Goal: Task Accomplishment & Management: Manage account settings

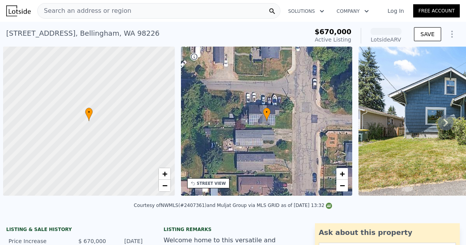
scroll to position [0, 3]
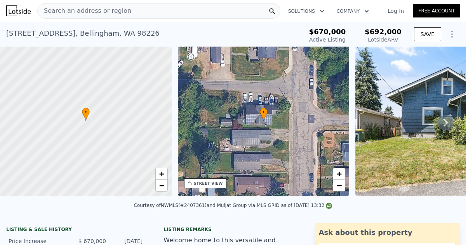
click at [442, 124] on icon at bounding box center [446, 123] width 16 height 16
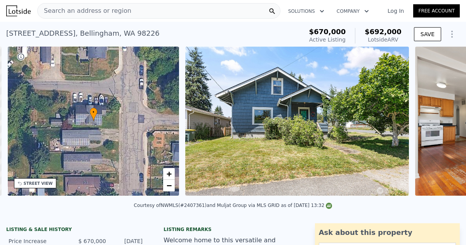
scroll to position [0, 181]
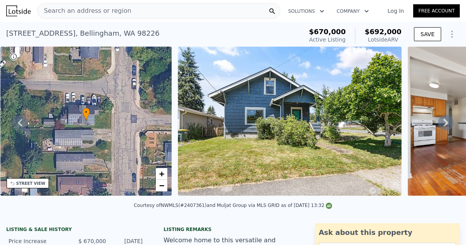
click at [442, 124] on icon at bounding box center [446, 123] width 16 height 16
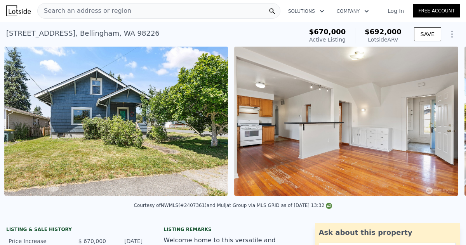
scroll to position [0, 356]
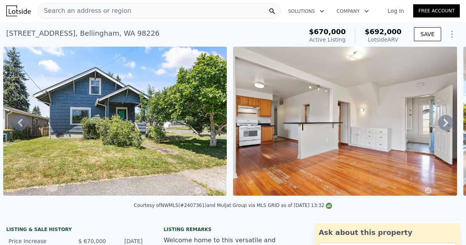
click at [442, 124] on icon at bounding box center [446, 123] width 16 height 16
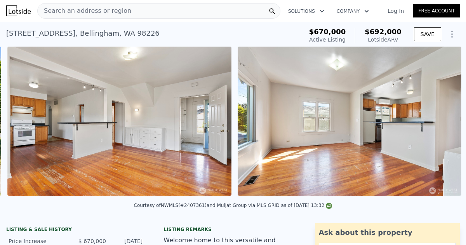
scroll to position [0, 586]
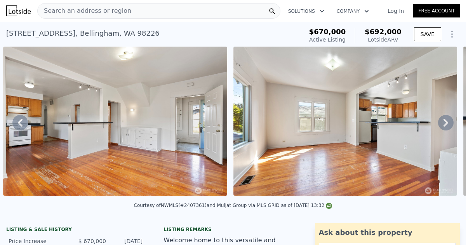
click at [442, 124] on icon at bounding box center [446, 123] width 16 height 16
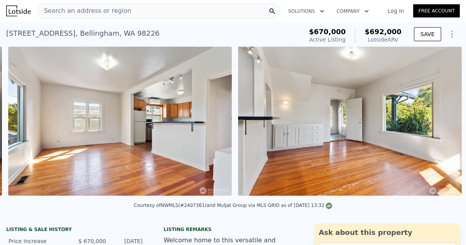
scroll to position [0, 816]
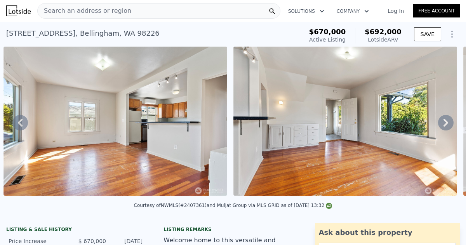
click at [442, 124] on icon at bounding box center [446, 123] width 16 height 16
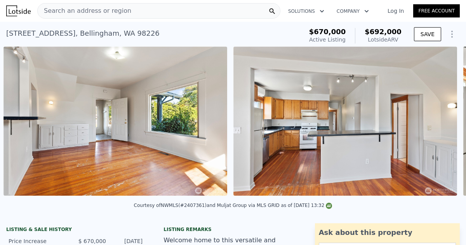
scroll to position [0, 1046]
click at [442, 124] on icon at bounding box center [446, 123] width 16 height 16
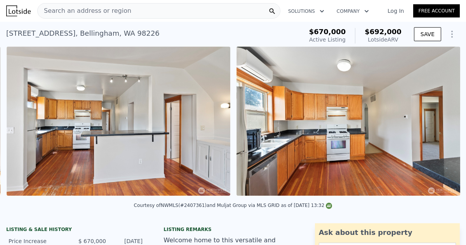
scroll to position [0, 1276]
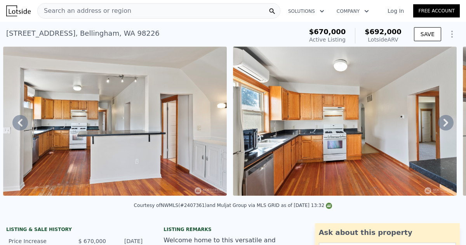
click at [442, 124] on icon at bounding box center [446, 123] width 16 height 16
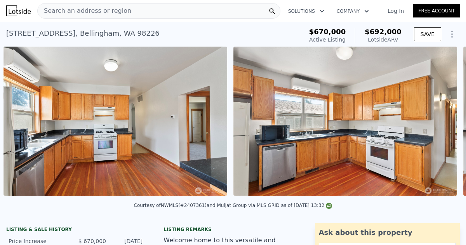
scroll to position [0, 1506]
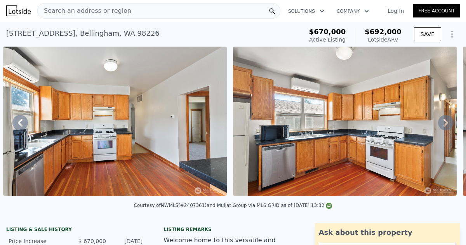
click at [442, 124] on icon at bounding box center [446, 123] width 16 height 16
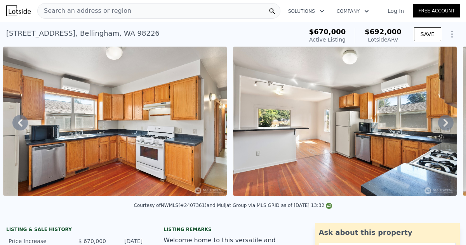
click at [442, 124] on icon at bounding box center [446, 123] width 16 height 16
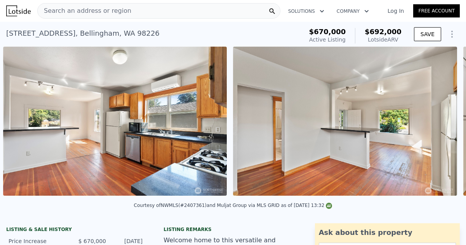
scroll to position [0, 1966]
click at [442, 124] on icon at bounding box center [446, 123] width 16 height 16
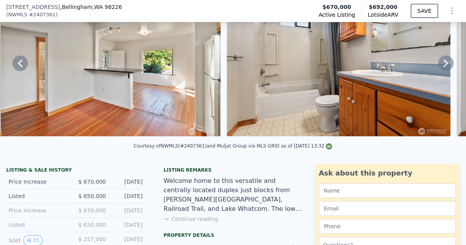
scroll to position [59, 0]
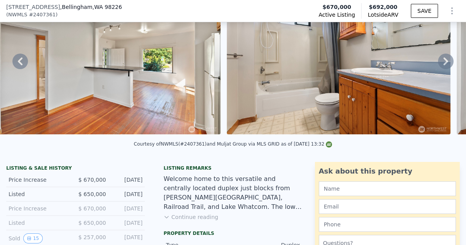
click at [196, 217] on button "Continue reading" at bounding box center [191, 217] width 55 height 8
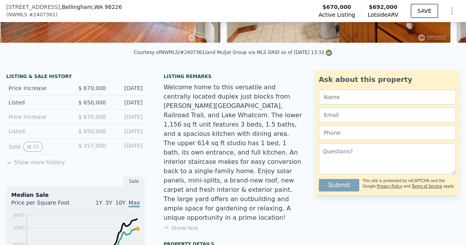
scroll to position [0, 0]
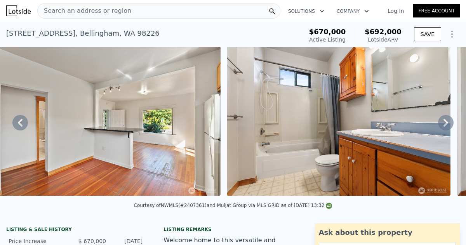
click at [394, 10] on link "Log In" at bounding box center [395, 11] width 35 height 8
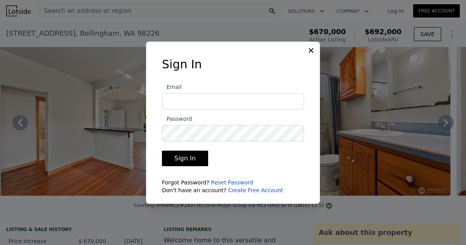
type input "[EMAIL_ADDRESS][DOMAIN_NAME]"
click at [183, 159] on button "Sign In" at bounding box center [185, 159] width 46 height 16
